Goal: Task Accomplishment & Management: Manage account settings

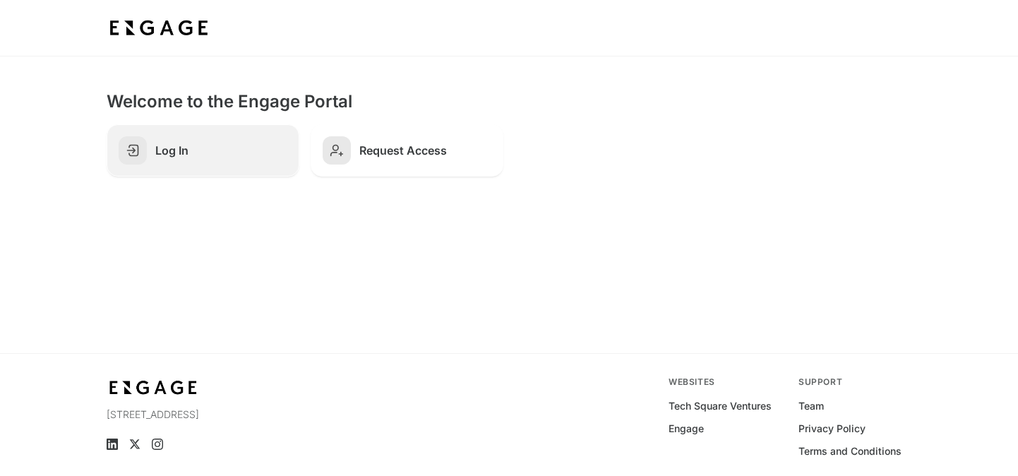
click at [172, 149] on h2 "Log In" at bounding box center [221, 150] width 132 height 14
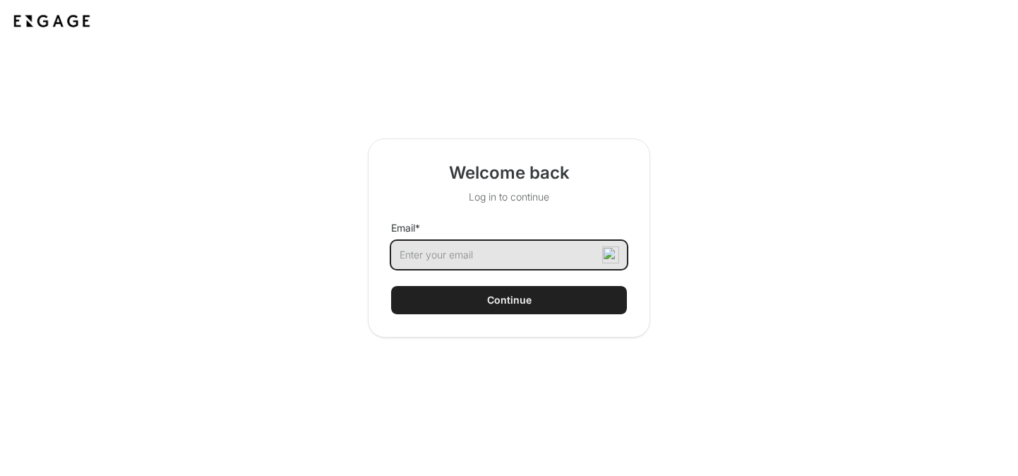
click at [412, 252] on input "Email *" at bounding box center [509, 255] width 236 height 28
type input "[EMAIL_ADDRESS][DOMAIN_NAME]"
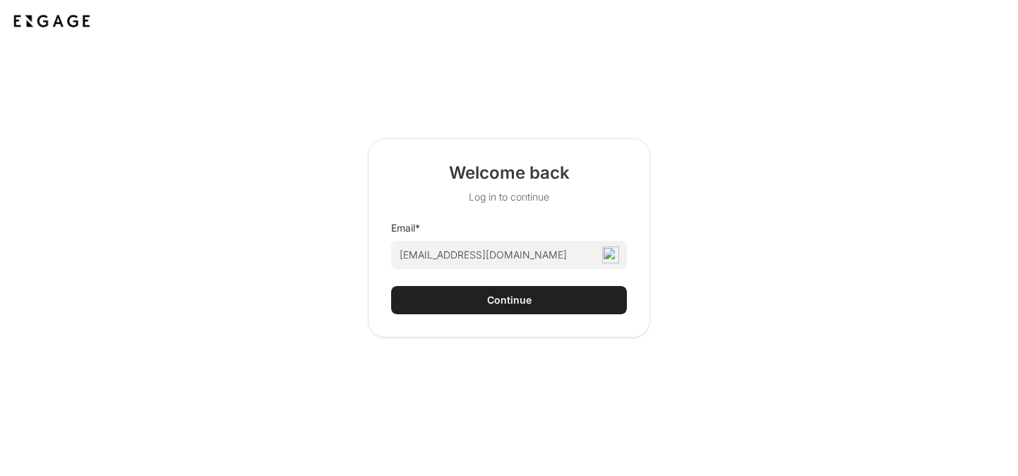
click at [493, 295] on div "Continue" at bounding box center [509, 300] width 44 height 14
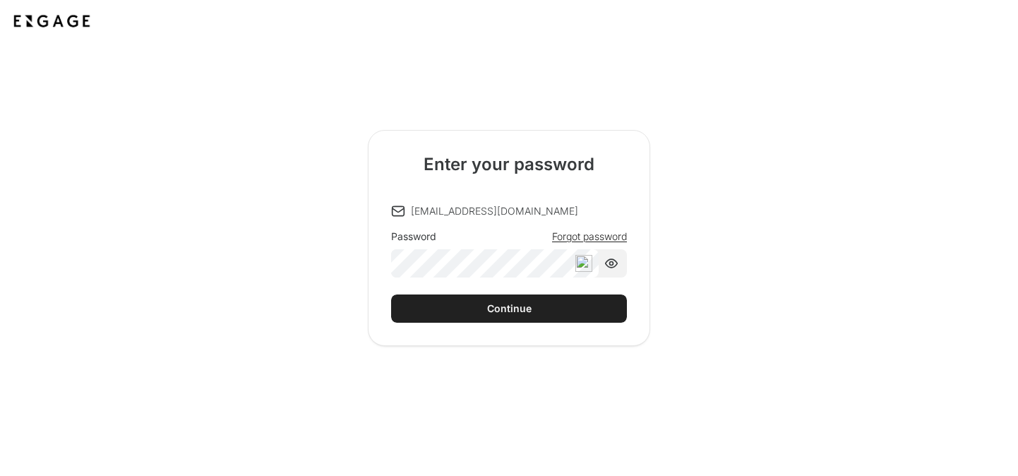
click at [510, 307] on div "Continue" at bounding box center [509, 308] width 44 height 14
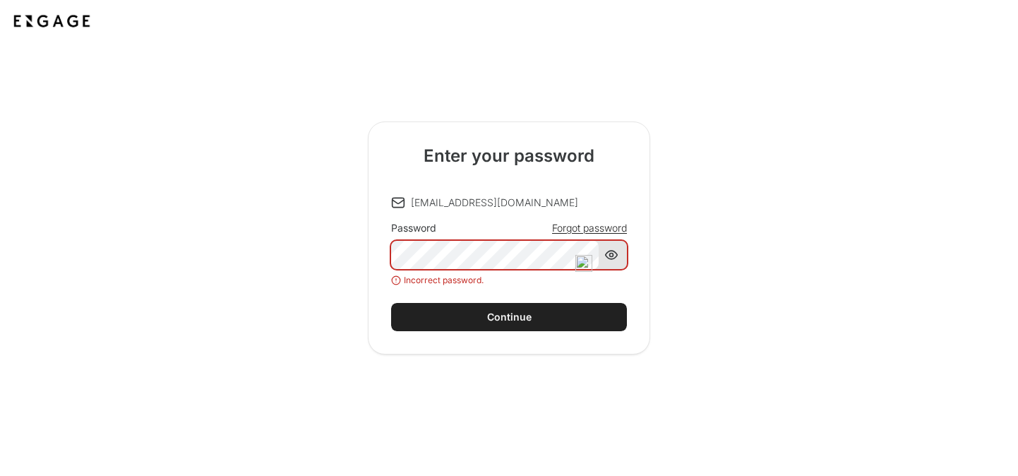
click at [608, 256] on icon at bounding box center [611, 255] width 14 height 14
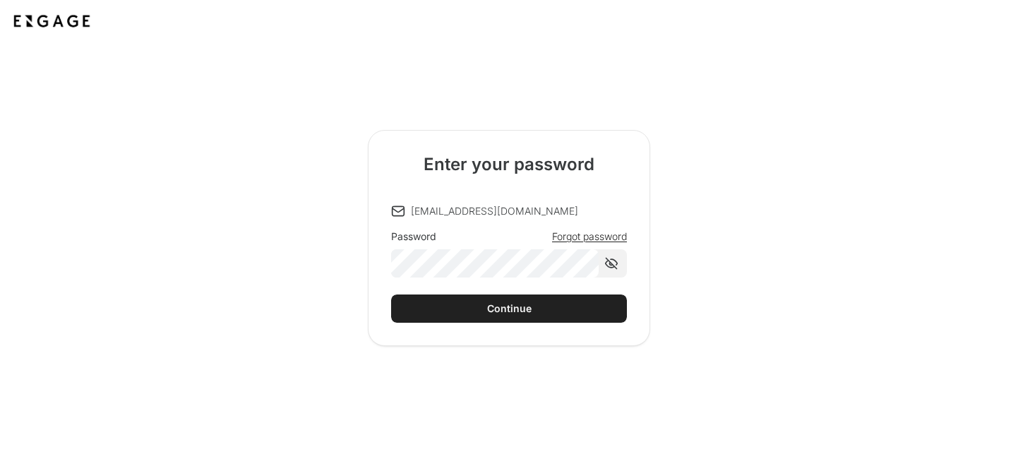
click at [527, 308] on div "Continue" at bounding box center [509, 308] width 44 height 14
click at [476, 308] on button "Continue" at bounding box center [509, 308] width 236 height 28
click at [486, 306] on button "Continue" at bounding box center [509, 308] width 236 height 28
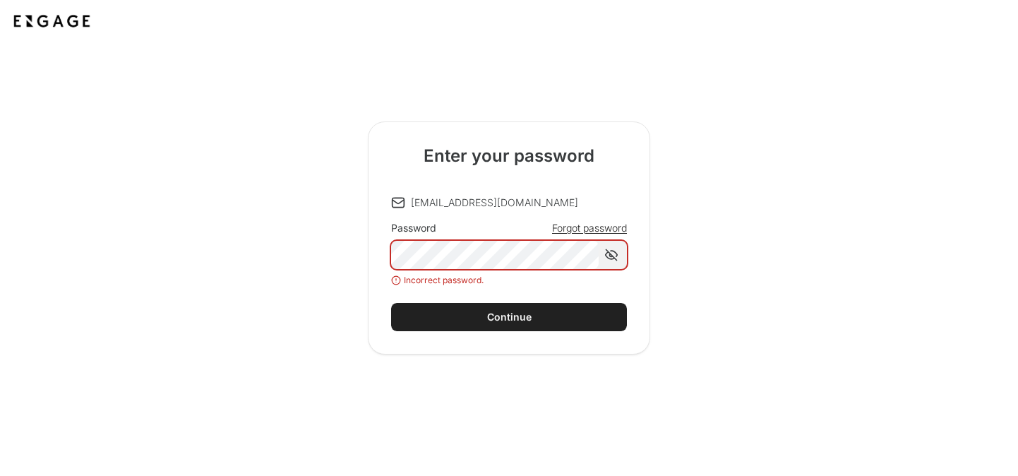
click at [565, 228] on span "Forgot password" at bounding box center [589, 228] width 75 height 14
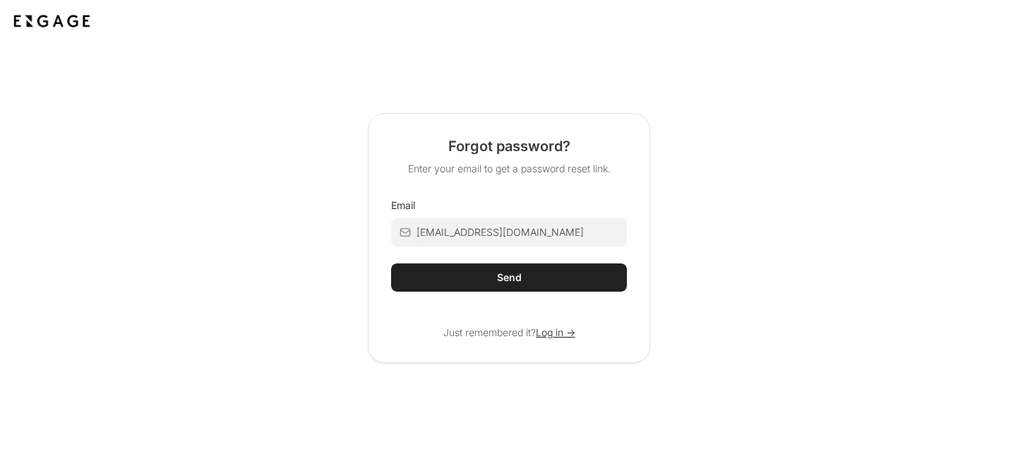
click at [527, 280] on button "Send" at bounding box center [509, 277] width 236 height 28
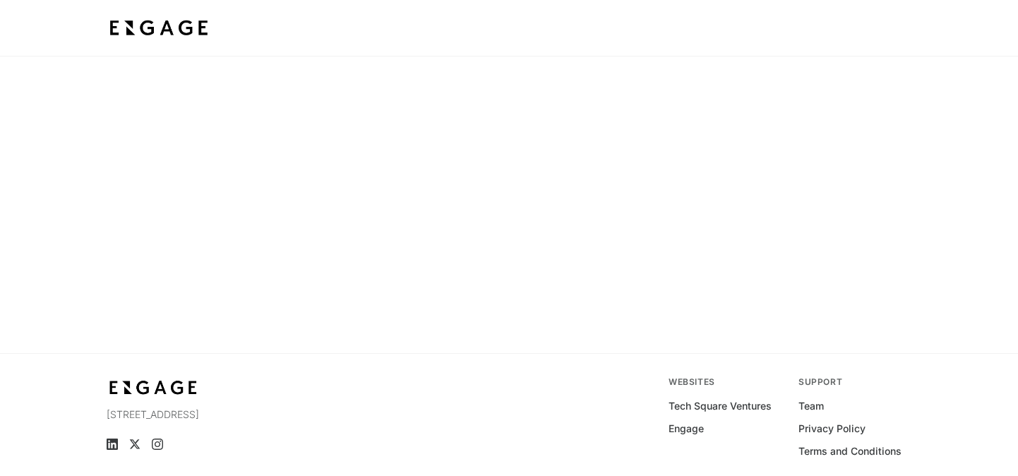
scroll to position [28, 0]
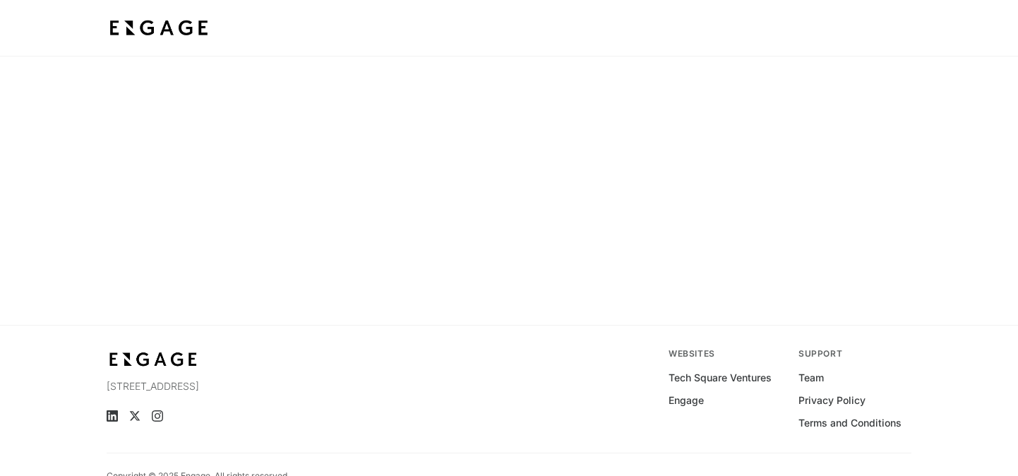
drag, startPoint x: 312, startPoint y: 383, endPoint x: 101, endPoint y: 380, distance: 211.1
click at [101, 380] on footer "[STREET_ADDRESS] Websites Tech Square Ventures Engage Support Team Privacy Poli…" at bounding box center [509, 414] width 1018 height 179
copy p "[STREET_ADDRESS]"
